Goal: Information Seeking & Learning: Learn about a topic

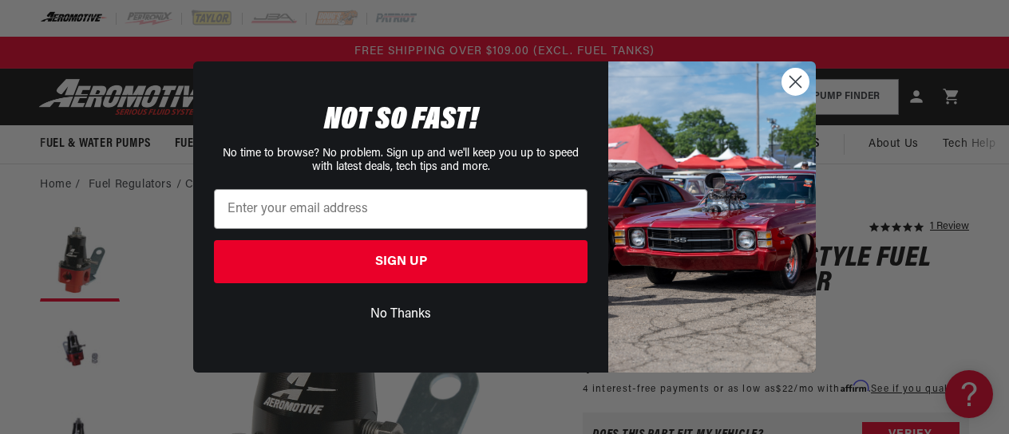
click at [797, 83] on icon "Close dialog" at bounding box center [796, 81] width 11 height 11
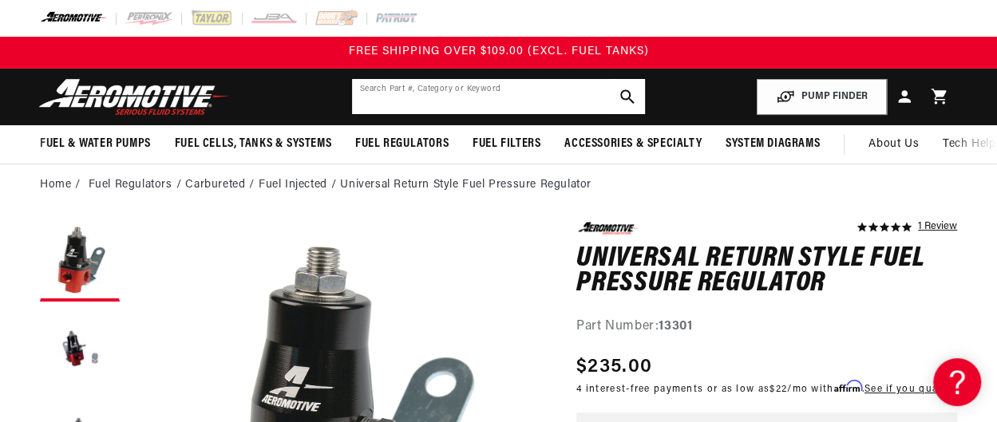
click at [493, 97] on input "text" at bounding box center [499, 96] width 294 height 35
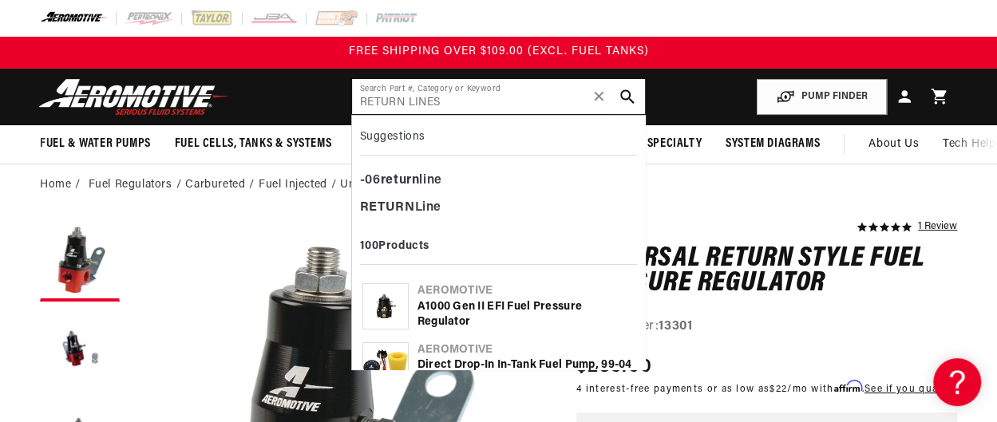
type input "RETURN LINES"
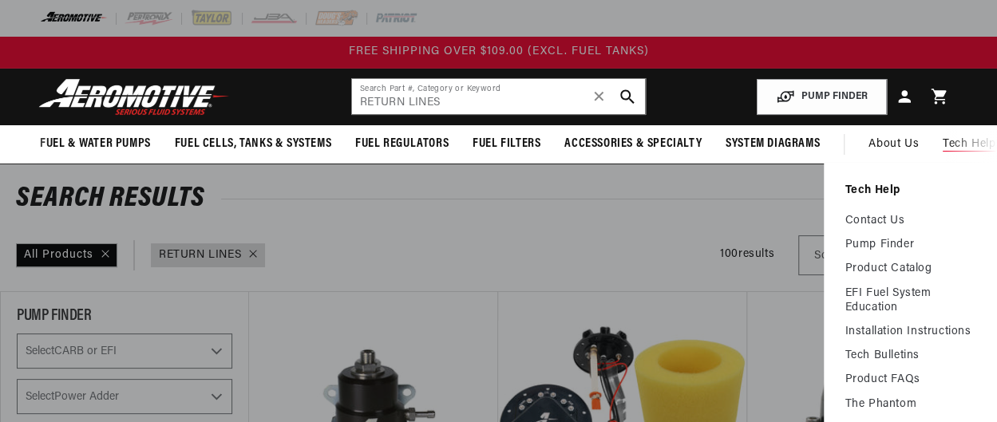
click at [968, 137] on span "Tech Help" at bounding box center [969, 145] width 53 height 18
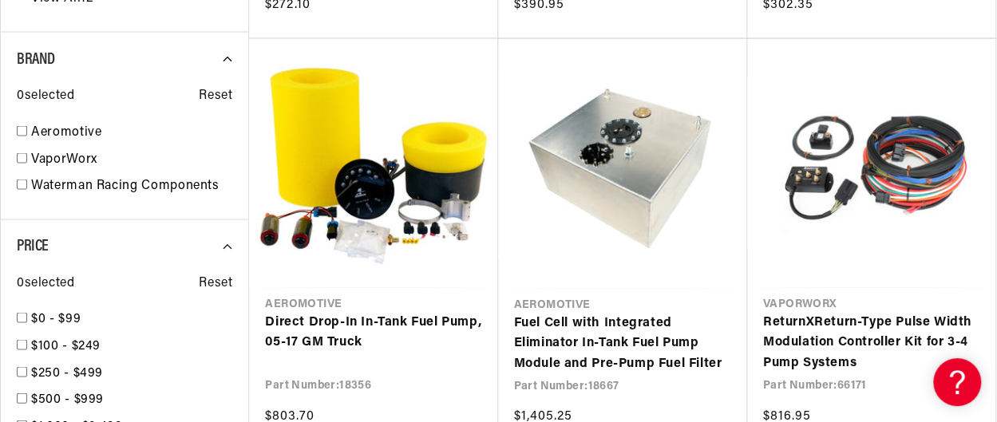
scroll to position [1492, 0]
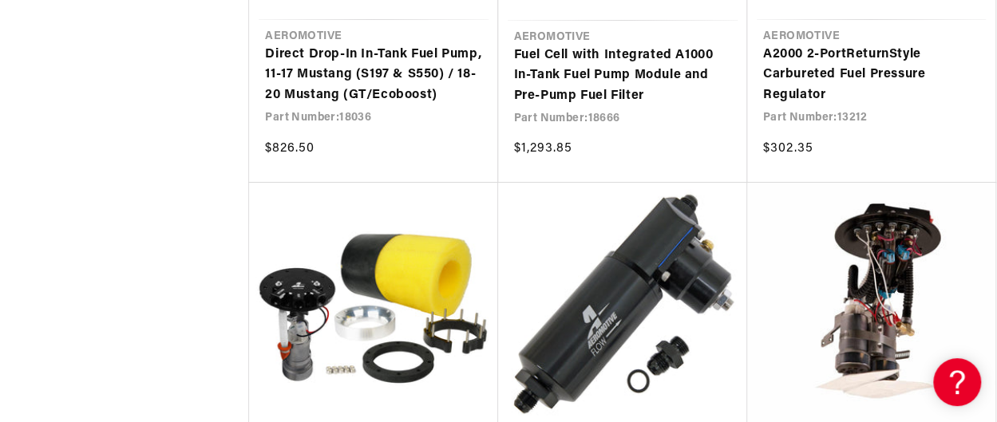
scroll to position [2994, 0]
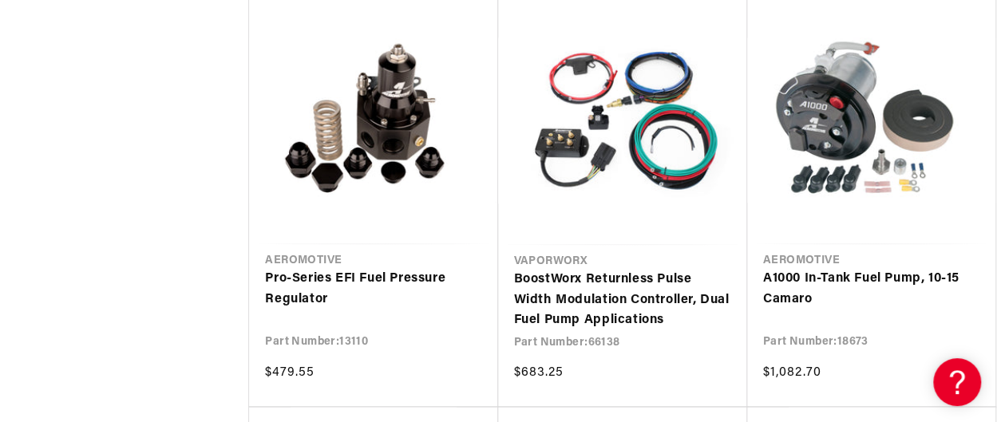
scroll to position [4662, 0]
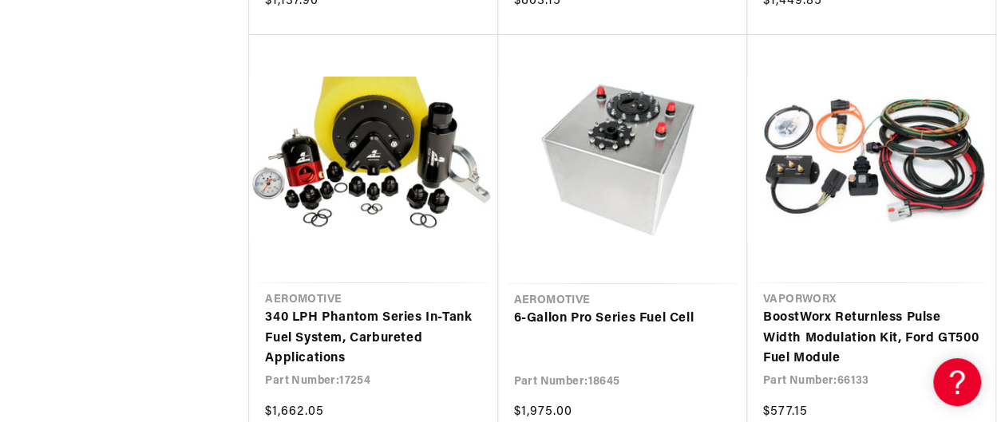
scroll to position [6057, 0]
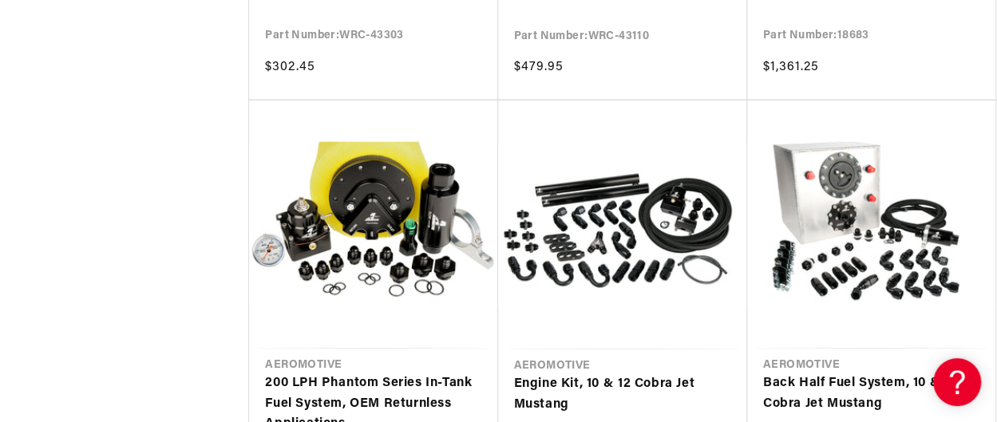
scroll to position [8058, 0]
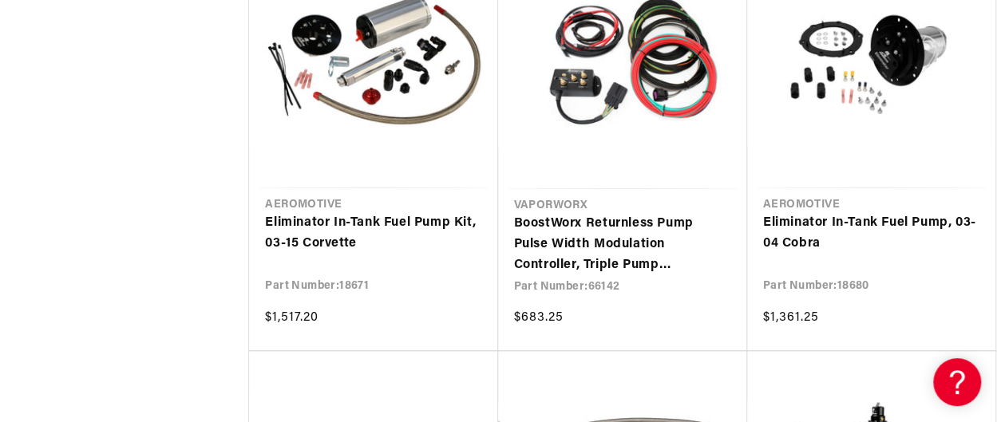
scroll to position [9392, 0]
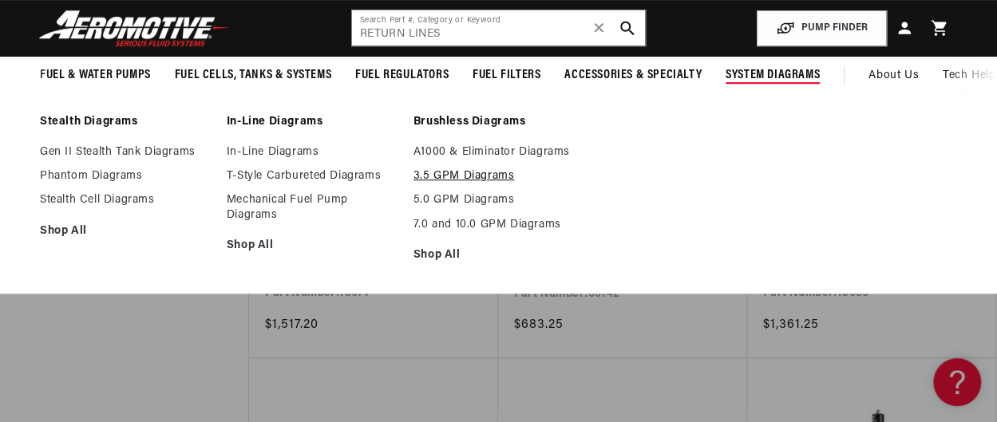
click at [441, 176] on link "3.5 GPM Diagrams" at bounding box center [499, 176] width 171 height 14
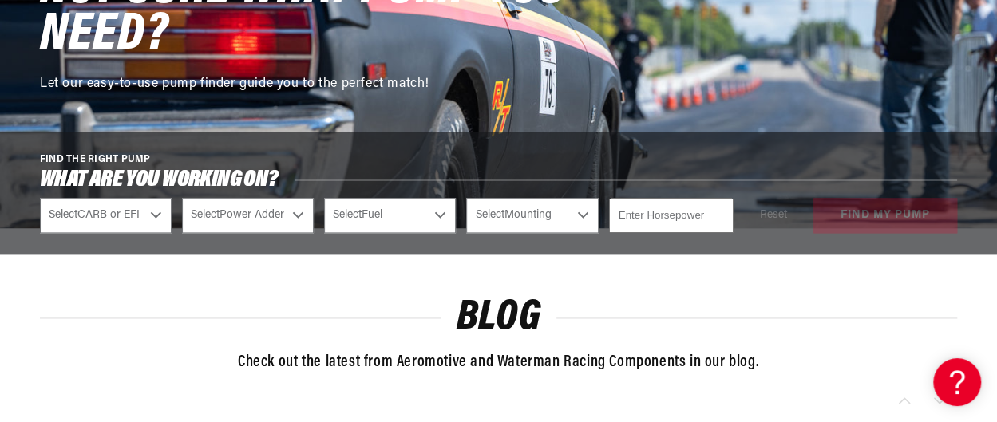
scroll to position [998, 0]
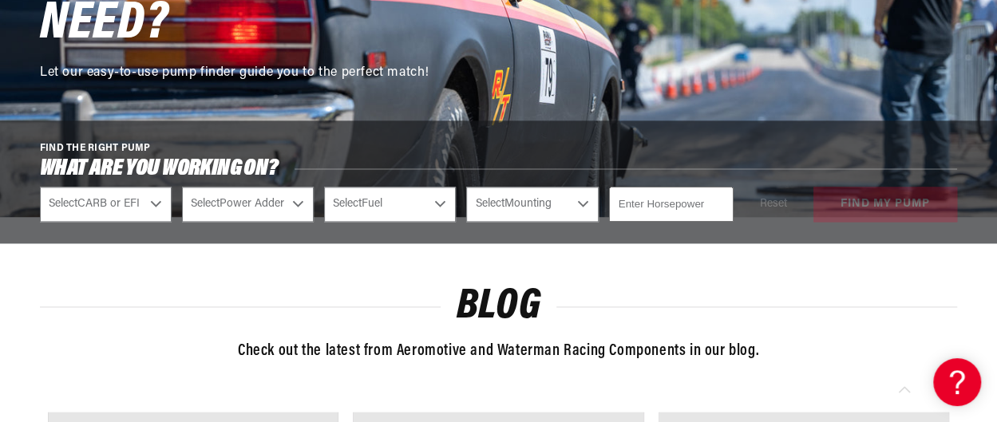
click at [159, 203] on select "Select CARB or EFI [GEOGRAPHIC_DATA] Fuel Injected" at bounding box center [106, 204] width 132 height 35
select select "Fuel-Injected"
click at [40, 187] on select "Select CARB or EFI [GEOGRAPHIC_DATA] Fuel Injected" at bounding box center [106, 204] width 132 height 35
select select "Fuel-Injected"
click at [295, 200] on select "Select Power Adder No - Naturally Aspirated Yes - Forced Induction" at bounding box center [248, 204] width 132 height 35
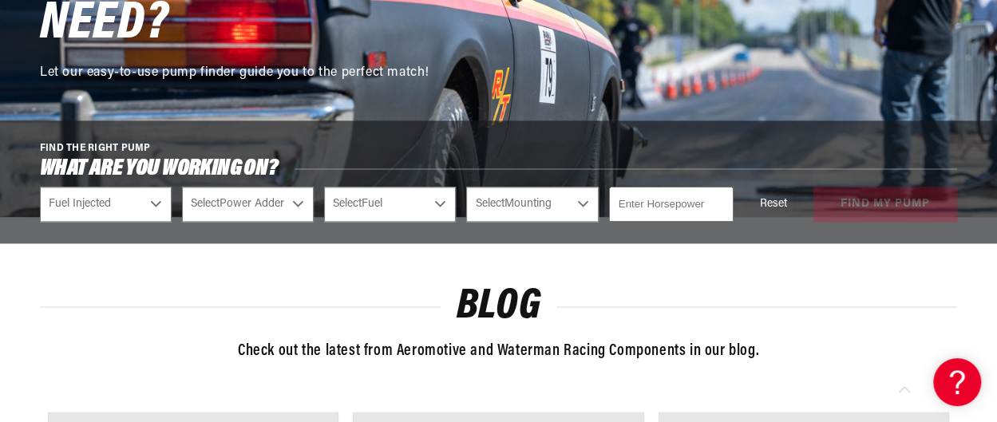
select select "Yes-Forced-Induction"
click at [182, 187] on select "Select Power Adder No - Naturally Aspirated Yes - Forced Induction" at bounding box center [248, 204] width 132 height 35
select select "Yes-Forced-Induction"
click at [437, 202] on select "Select Fuel E85 Gas" at bounding box center [390, 204] width 132 height 35
select select "Gas"
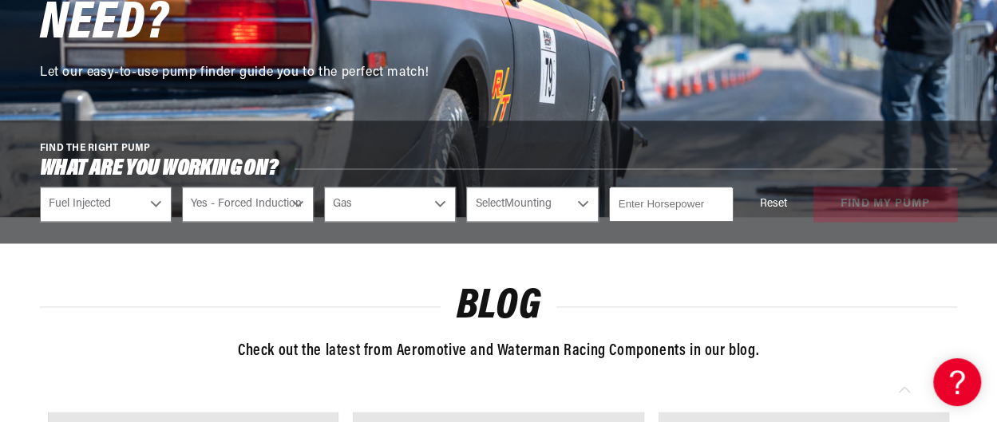
click at [324, 187] on select "Select Fuel E85 Gas" at bounding box center [390, 204] width 132 height 35
select select "Gas"
click at [583, 203] on select "Select Mounting External In-Tank" at bounding box center [532, 204] width 132 height 35
select select "External"
click at [466, 187] on select "Select Mounting External In-Tank" at bounding box center [532, 204] width 132 height 35
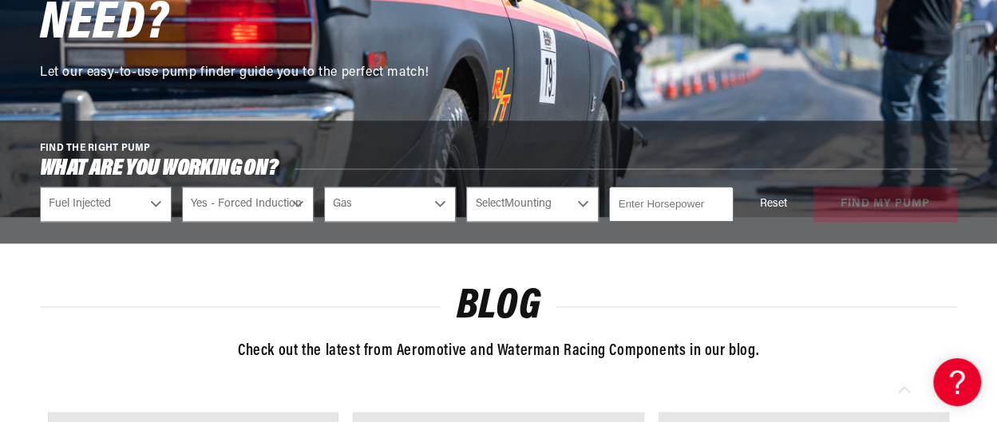
select select "External"
click at [720, 199] on input "1" at bounding box center [671, 204] width 125 height 35
click at [720, 199] on input "2" at bounding box center [671, 204] width 125 height 35
type input "3"
click at [720, 199] on input "3" at bounding box center [671, 204] width 125 height 35
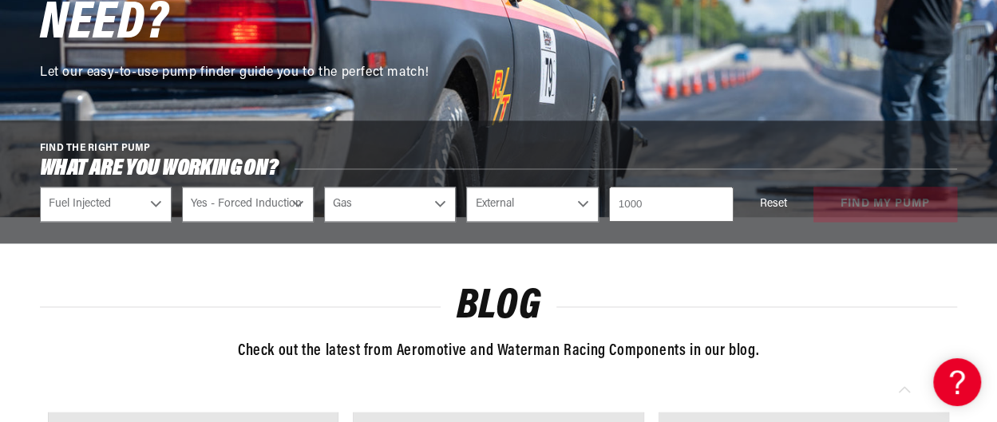
type input "1000"
click at [881, 207] on div "Reset find my pump" at bounding box center [850, 204] width 213 height 35
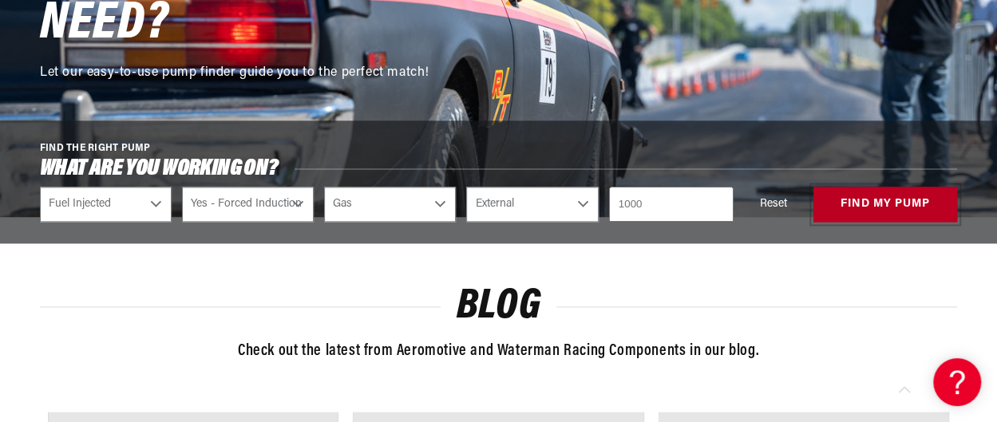
click at [875, 205] on button "find my pump" at bounding box center [886, 205] width 144 height 36
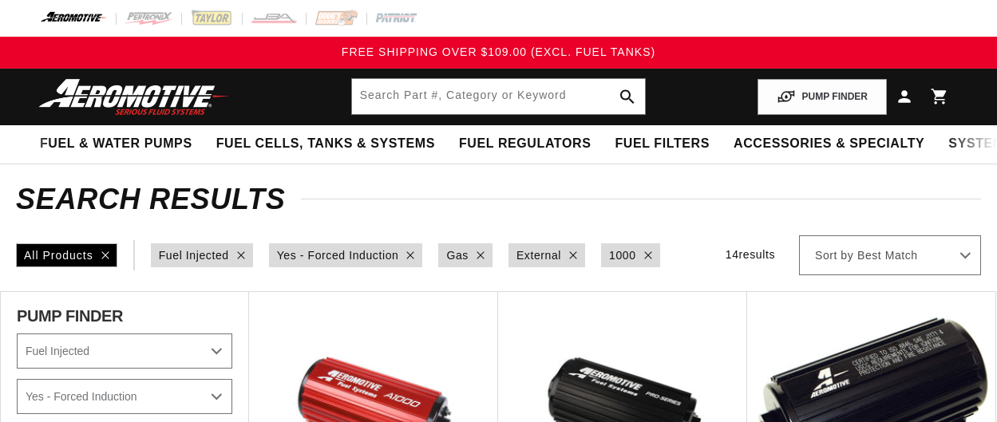
select select "Fuel-Injected"
select select "Yes-Forced-Induction"
select select "Gas"
select select "External"
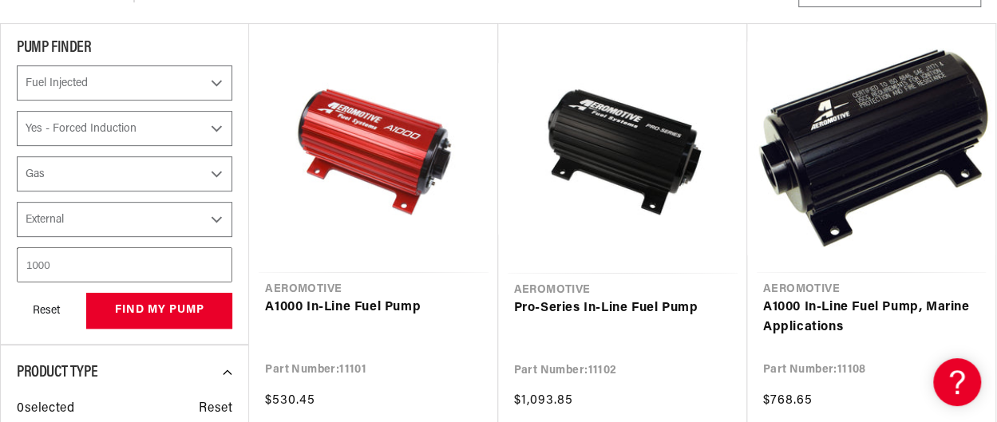
scroll to position [279, 0]
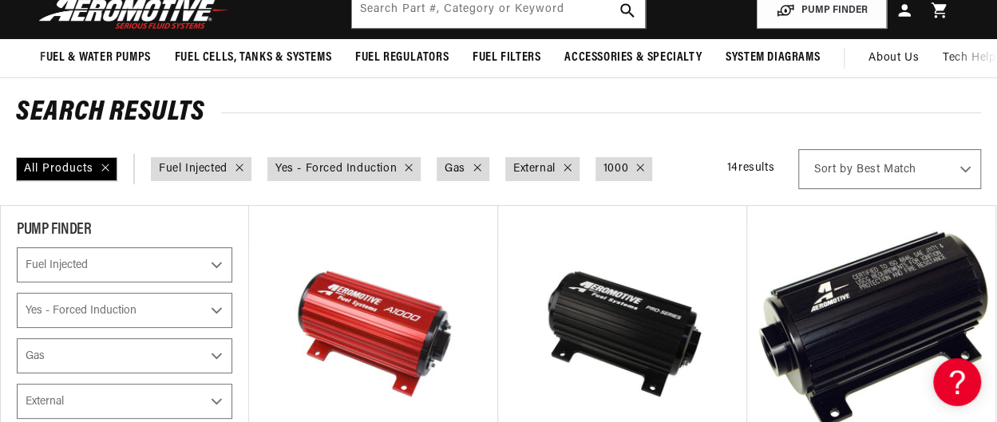
scroll to position [14, 0]
